Goal: Transaction & Acquisition: Purchase product/service

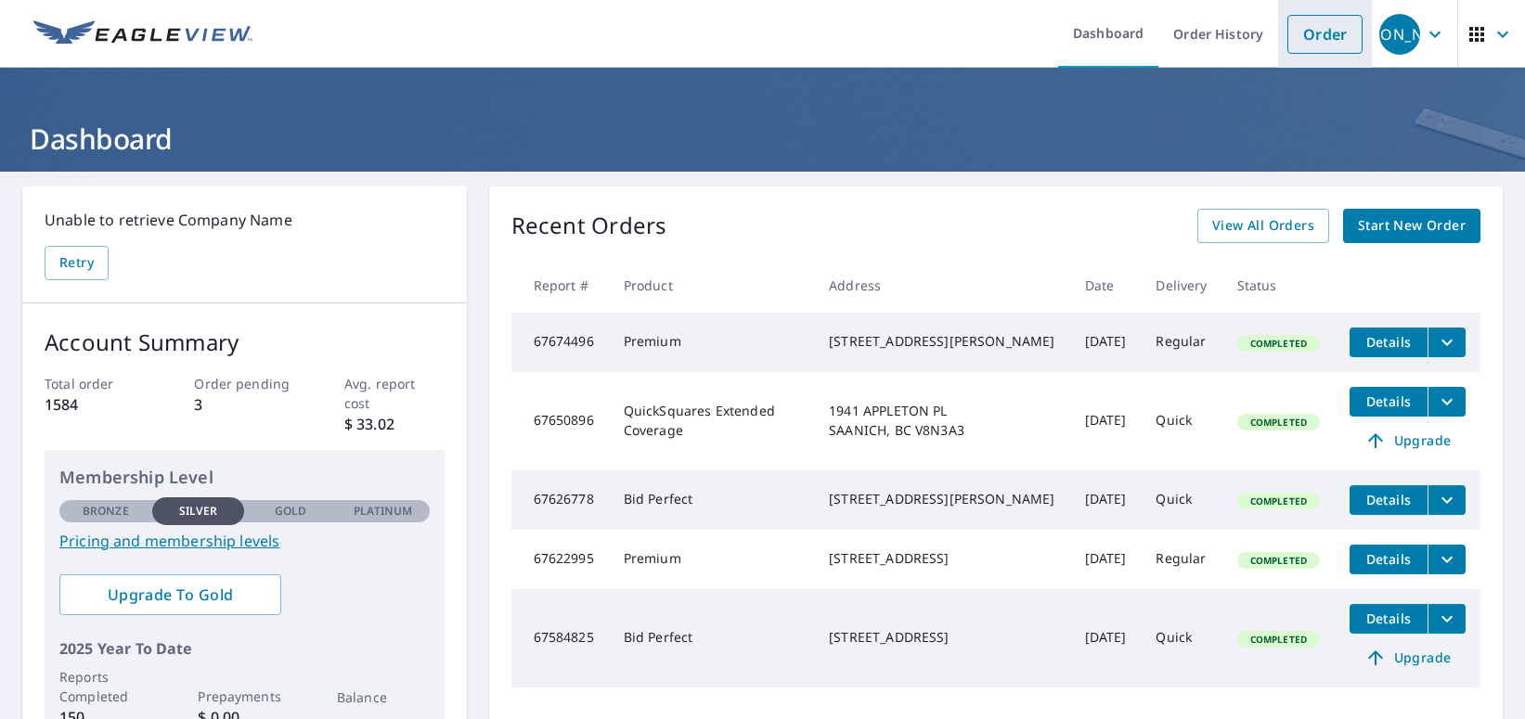
click at [1313, 30] on link "Order" at bounding box center [1324, 34] width 75 height 39
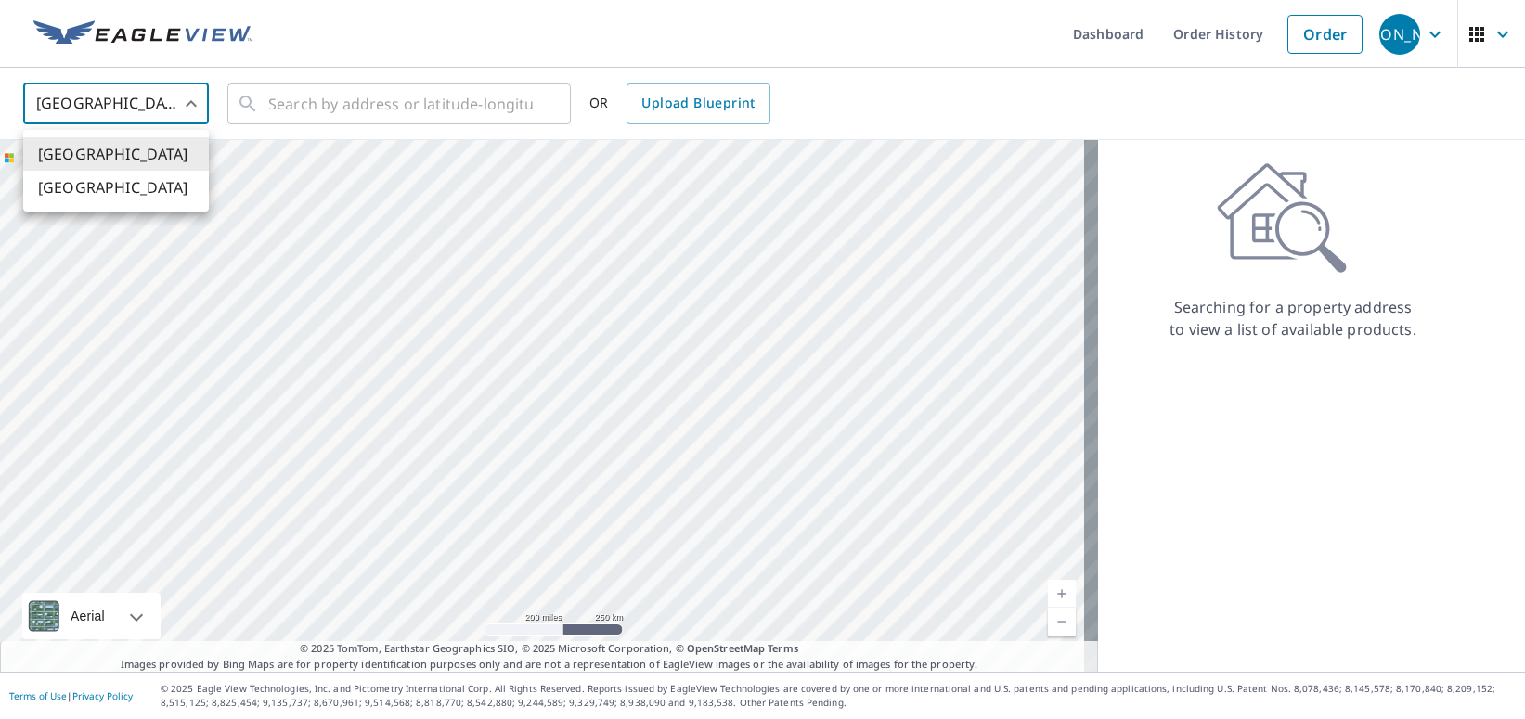
click at [193, 104] on body "JA [PERSON_NAME] Dashboard Order History Order JA [GEOGRAPHIC_DATA] US ​ ​ OR U…" at bounding box center [762, 359] width 1525 height 719
click at [117, 195] on li "[GEOGRAPHIC_DATA]" at bounding box center [116, 187] width 186 height 33
type input "CA"
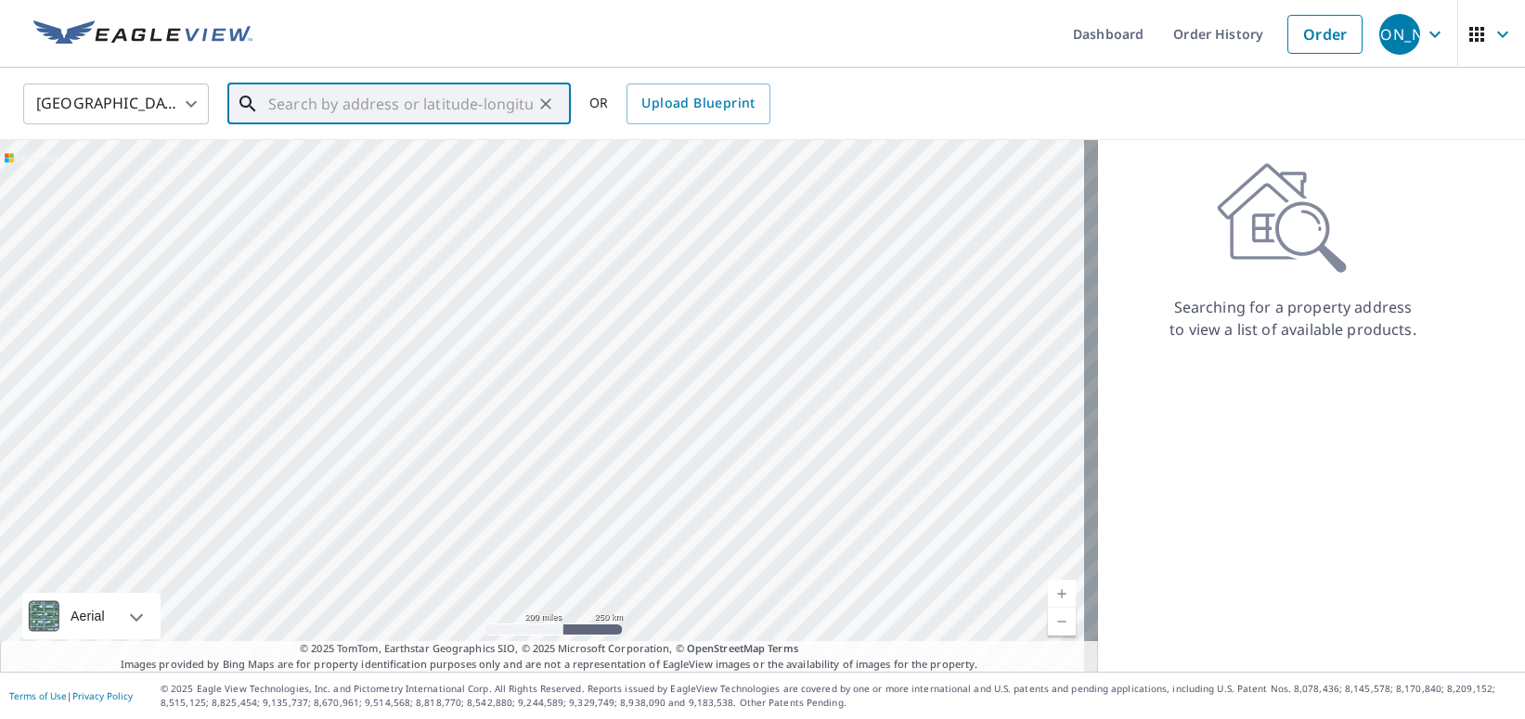
drag, startPoint x: 336, startPoint y: 100, endPoint x: 1175, endPoint y: 196, distance: 844.6
click at [360, 105] on input "text" at bounding box center [400, 104] width 265 height 52
click at [377, 161] on span "[STREET_ADDRESS]" at bounding box center [410, 158] width 291 height 22
type input "[STREET_ADDRESS]"
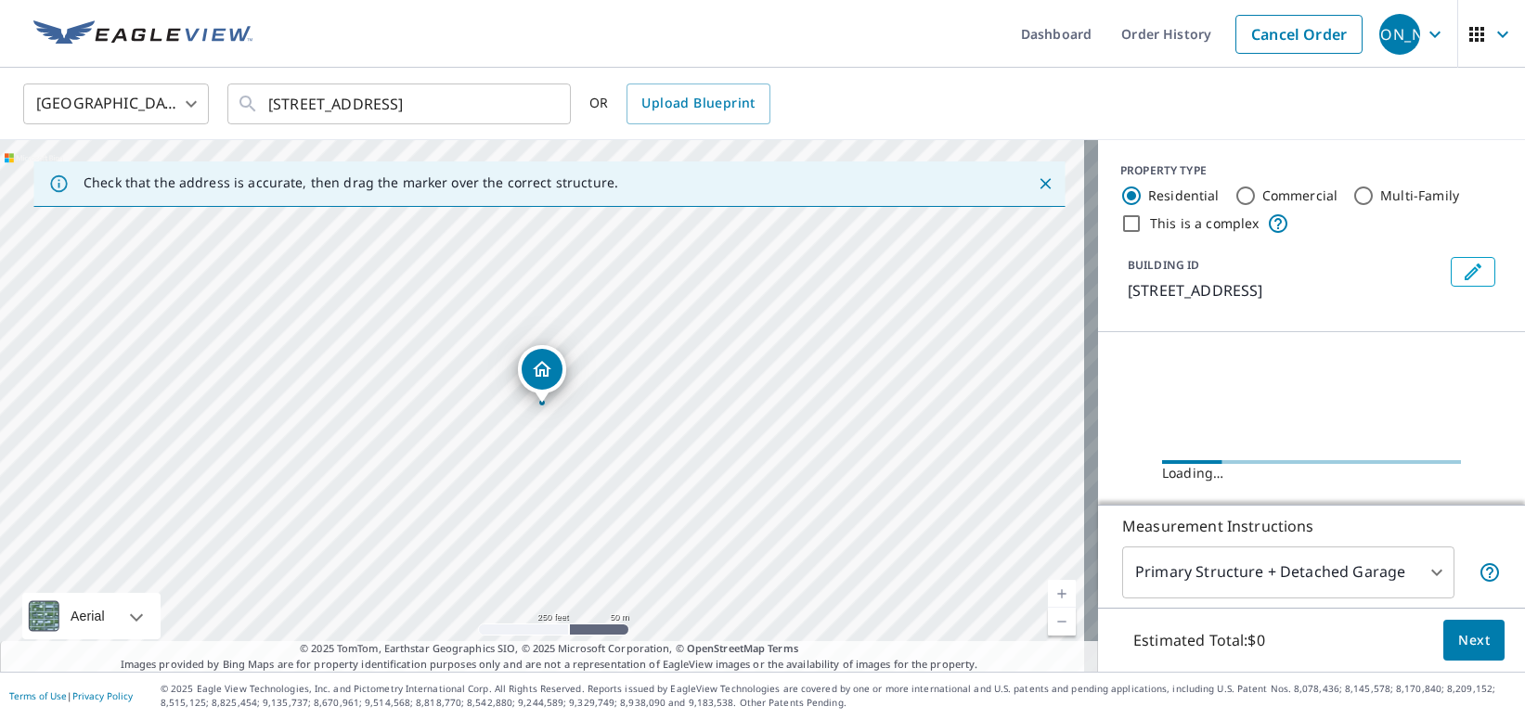
click at [546, 369] on icon "Dropped pin, building 1, Residential property, 805 NOSE POINT RD SALTSPRING ISL…" at bounding box center [542, 369] width 22 height 22
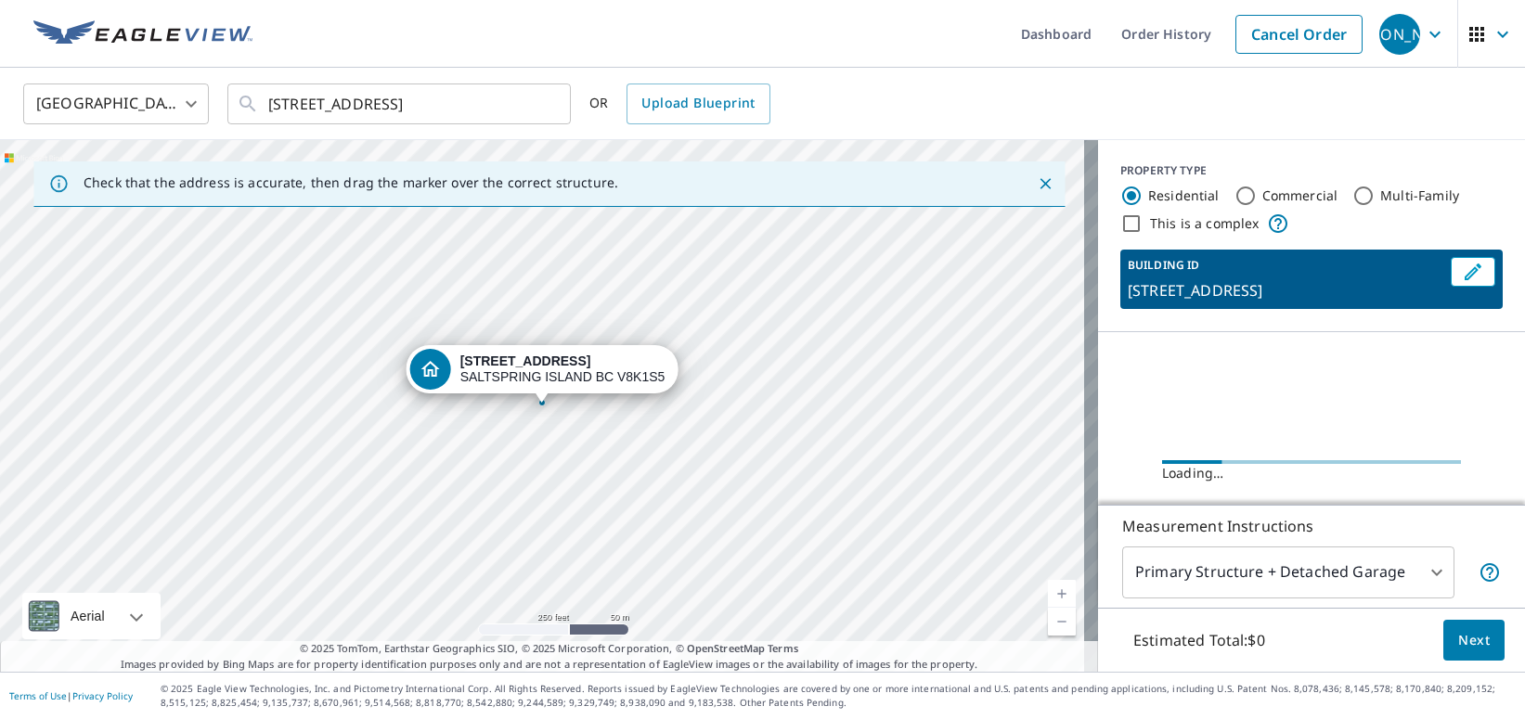
click at [546, 369] on div "[STREET_ADDRESS]" at bounding box center [562, 370] width 205 height 32
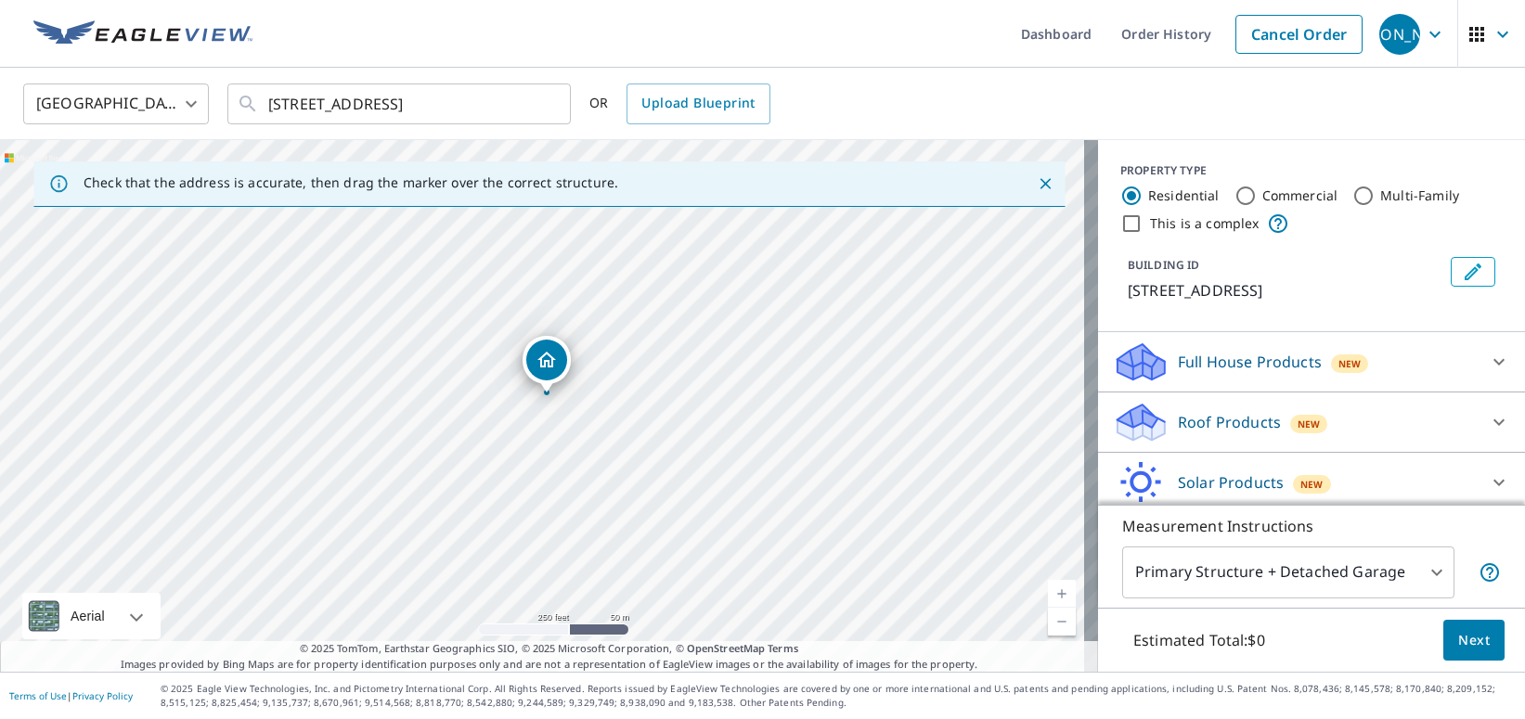
drag, startPoint x: 540, startPoint y: 375, endPoint x: 545, endPoint y: 365, distance: 11.2
click at [1488, 433] on icon at bounding box center [1499, 422] width 22 height 22
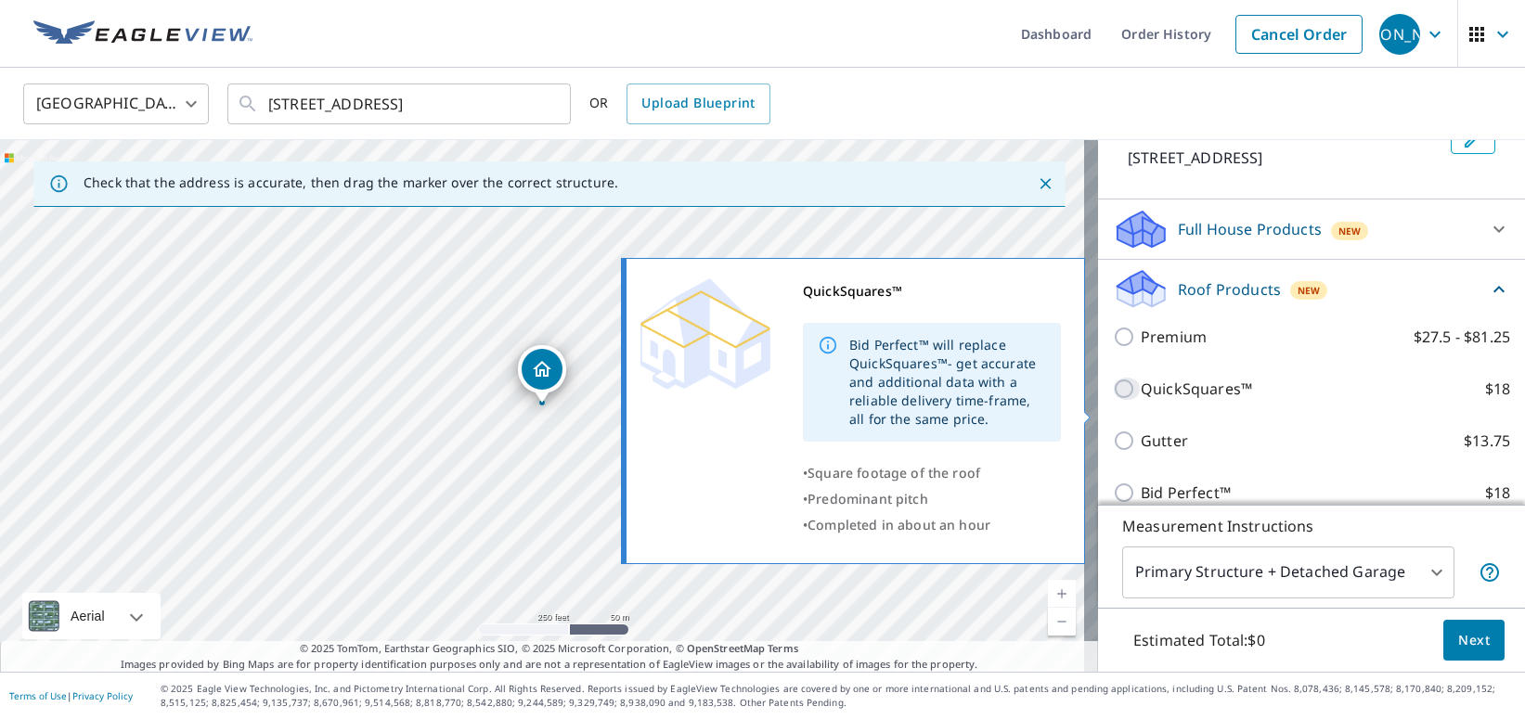
click at [1113, 400] on input "QuickSquares™ $18" at bounding box center [1127, 389] width 28 height 22
checkbox input "true"
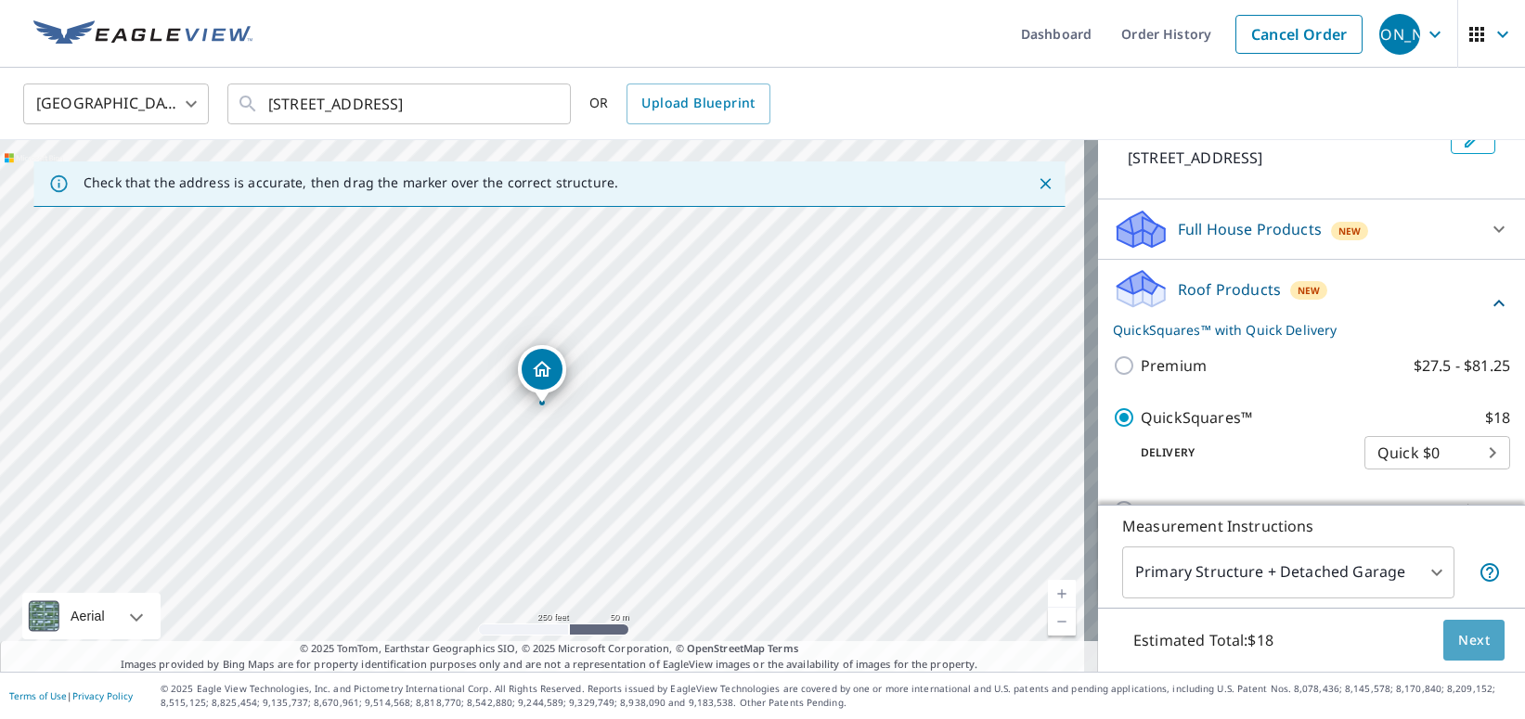
click at [1458, 641] on span "Next" at bounding box center [1474, 640] width 32 height 23
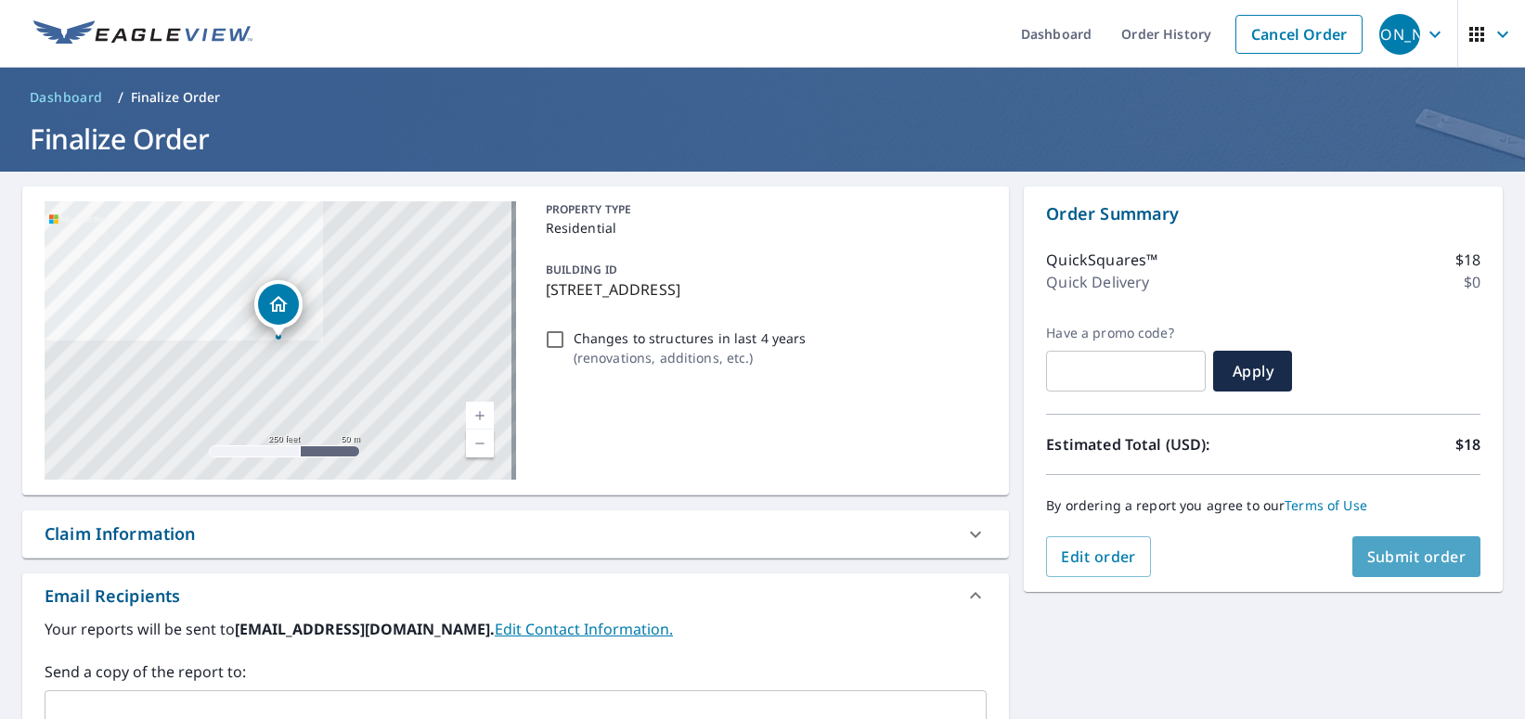
click at [1431, 552] on span "Submit order" at bounding box center [1416, 557] width 99 height 20
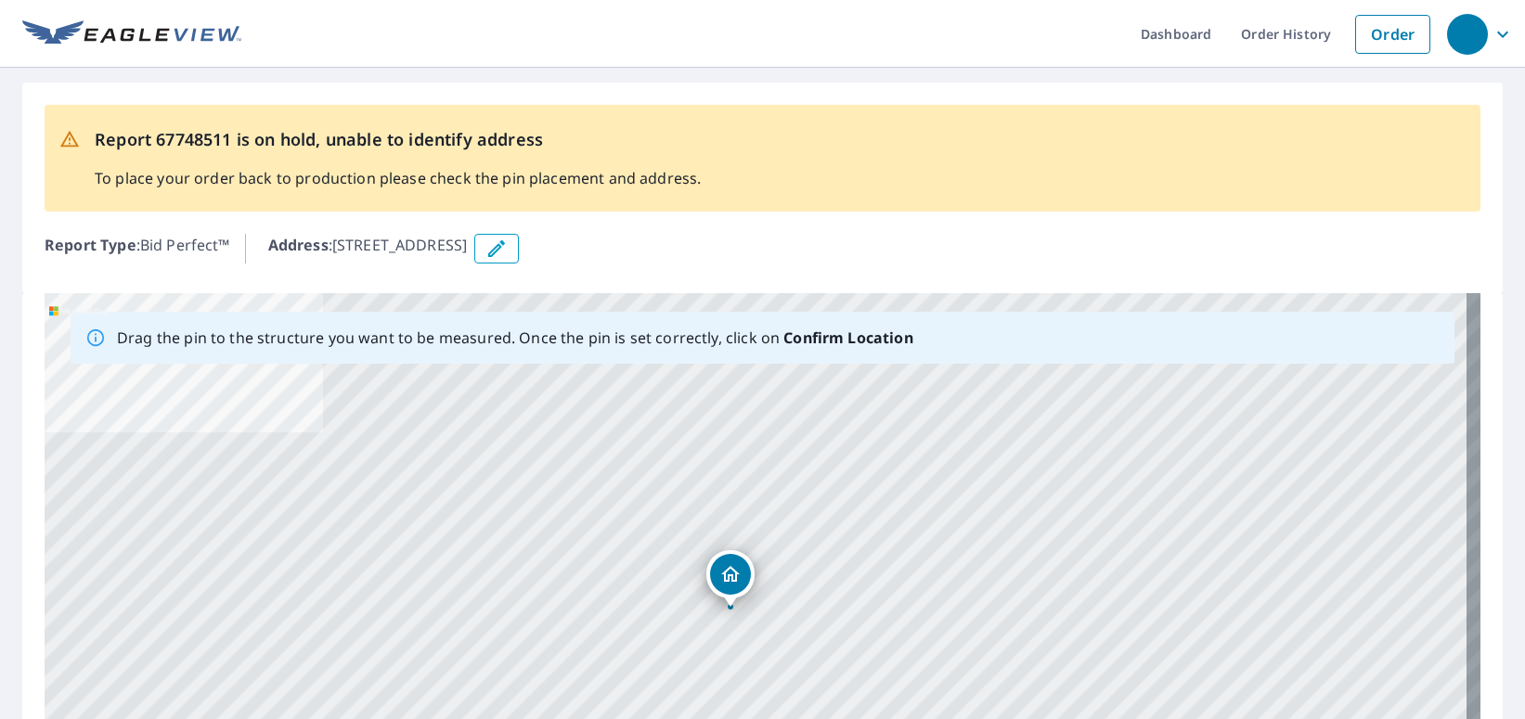
drag, startPoint x: 755, startPoint y: 546, endPoint x: 730, endPoint y: 572, distance: 36.1
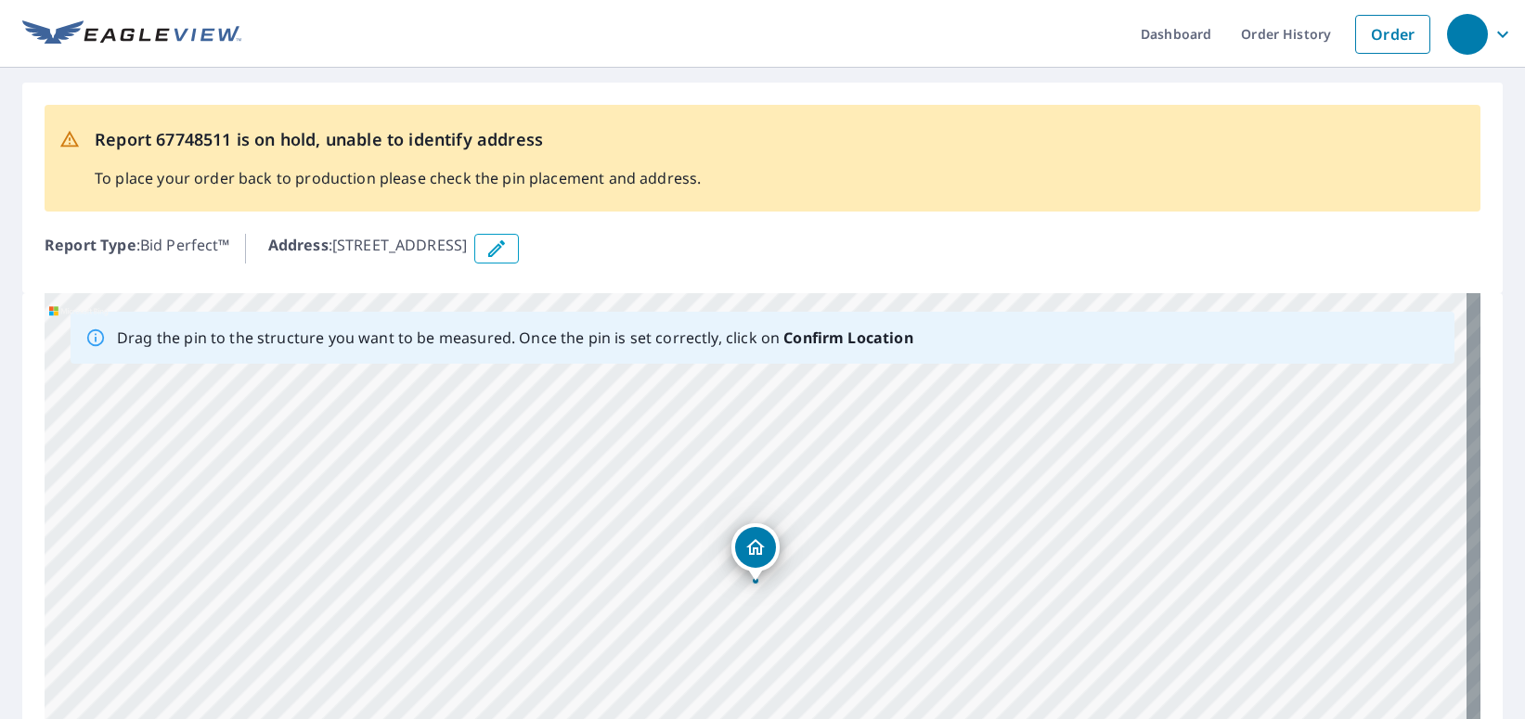
scroll to position [144, 0]
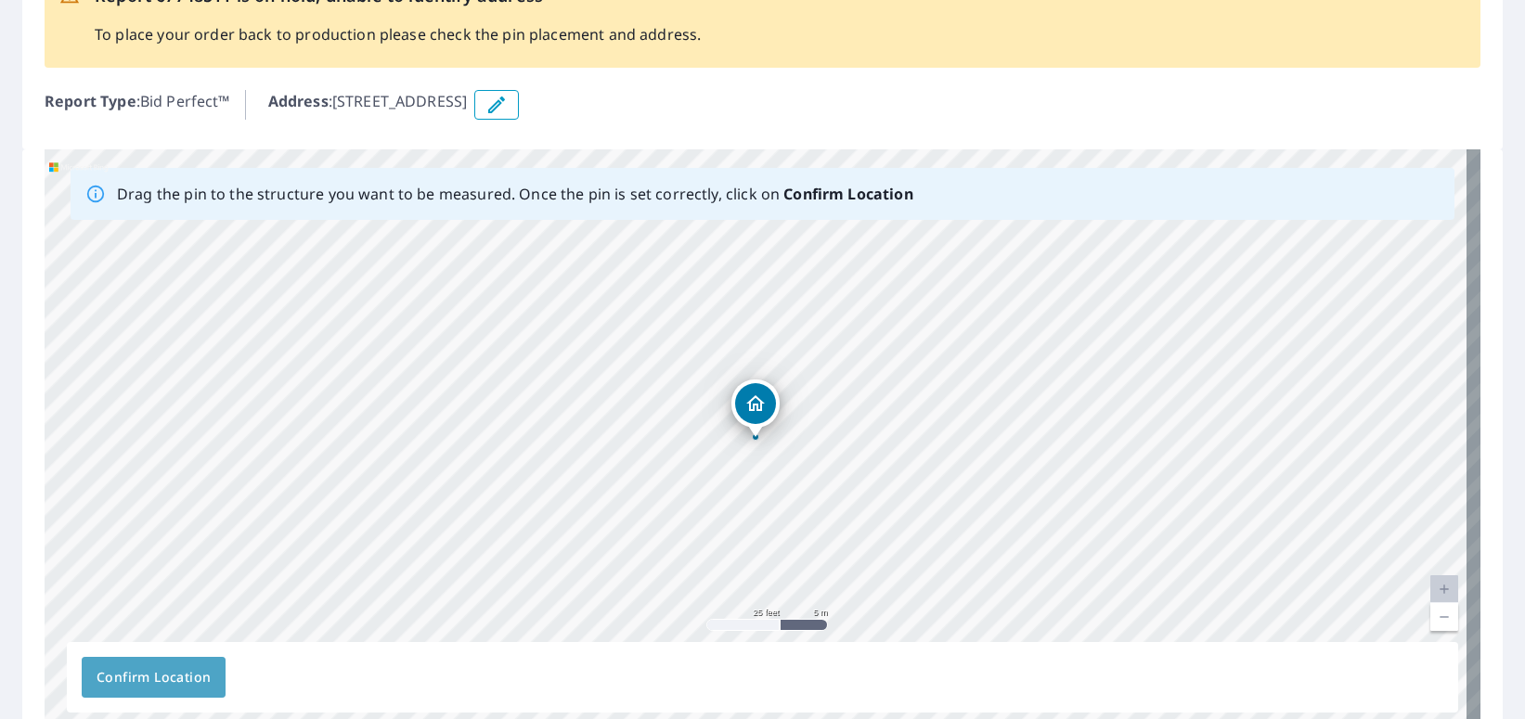
click at [176, 676] on span "Confirm Location" at bounding box center [154, 677] width 114 height 23
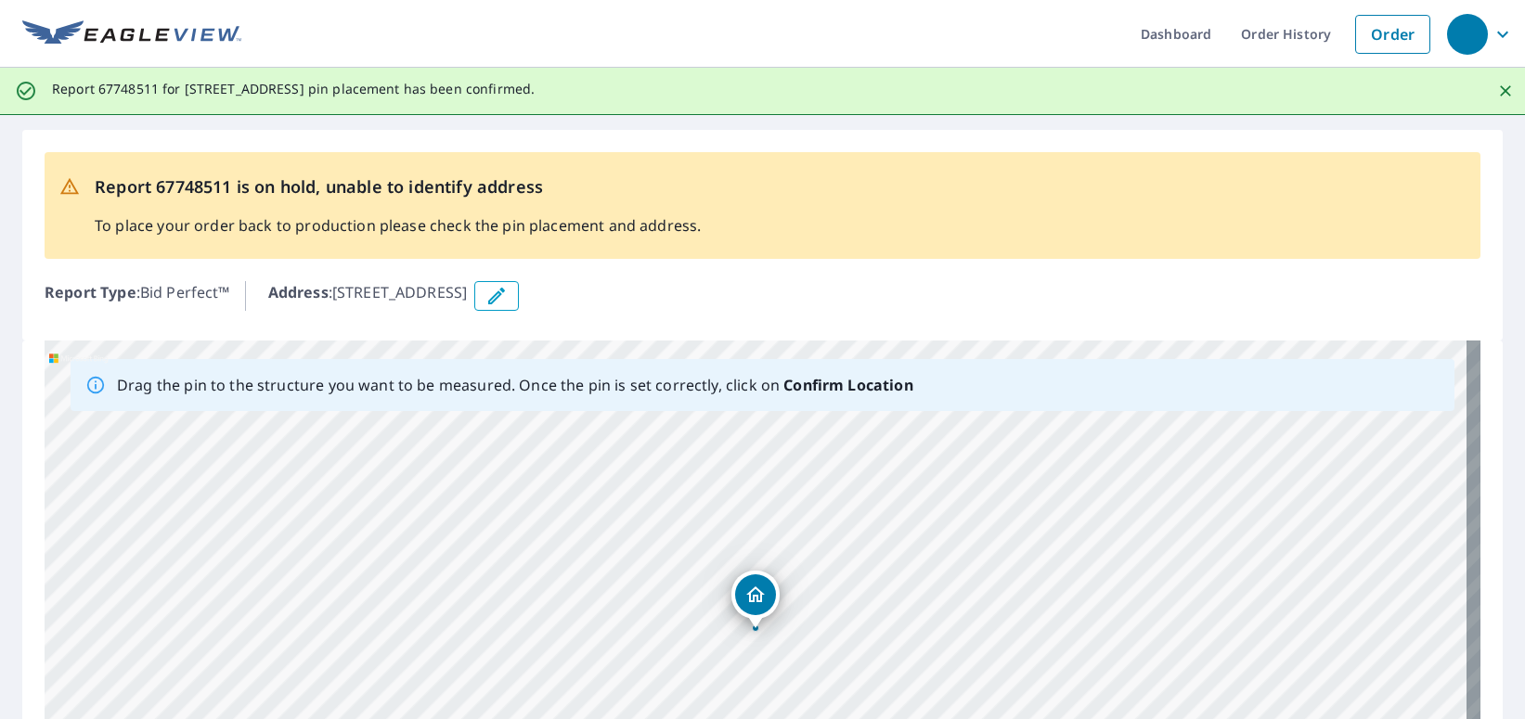
scroll to position [174, 0]
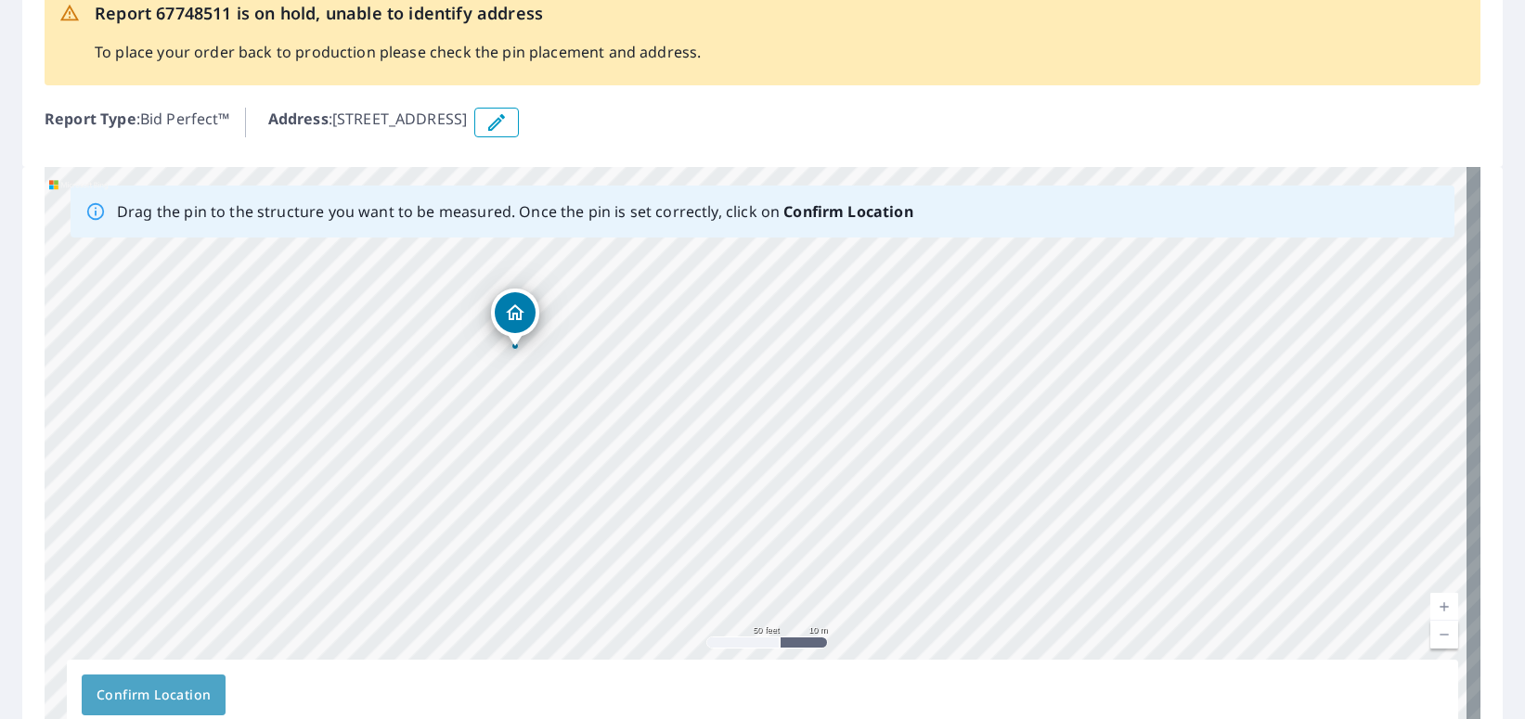
click at [119, 696] on span "Confirm Location" at bounding box center [154, 695] width 114 height 23
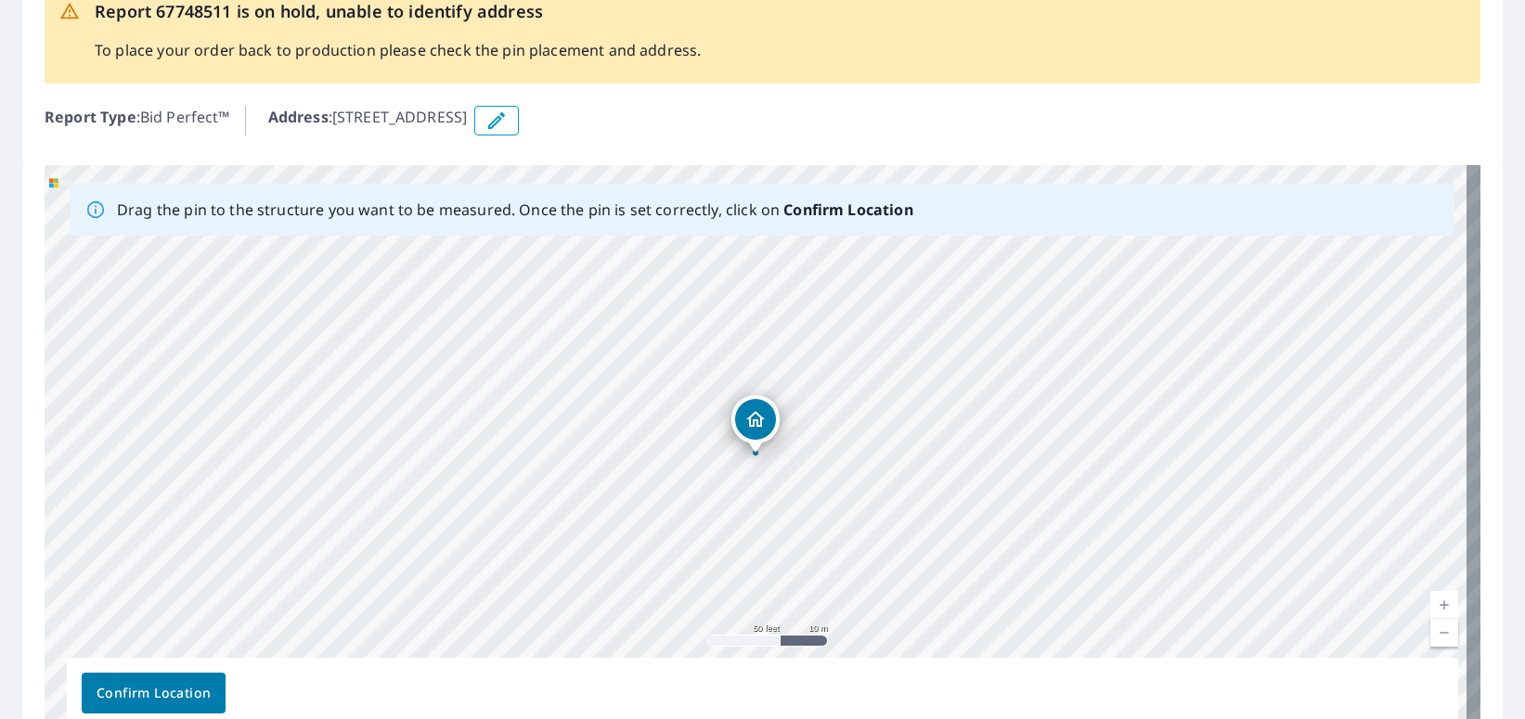
scroll to position [0, 0]
